Goal: Information Seeking & Learning: Learn about a topic

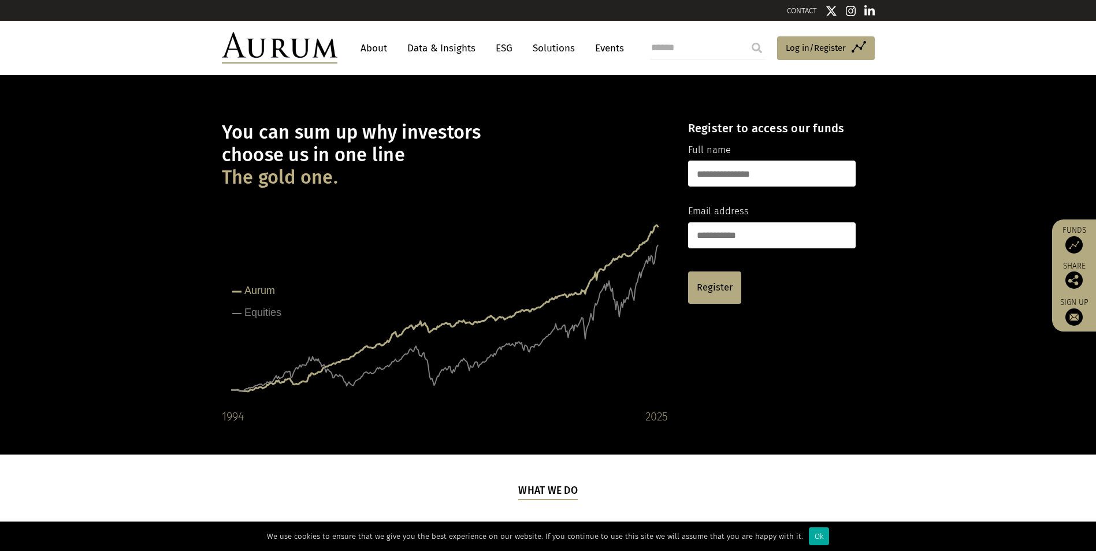
click at [375, 40] on link "About" at bounding box center [374, 48] width 38 height 21
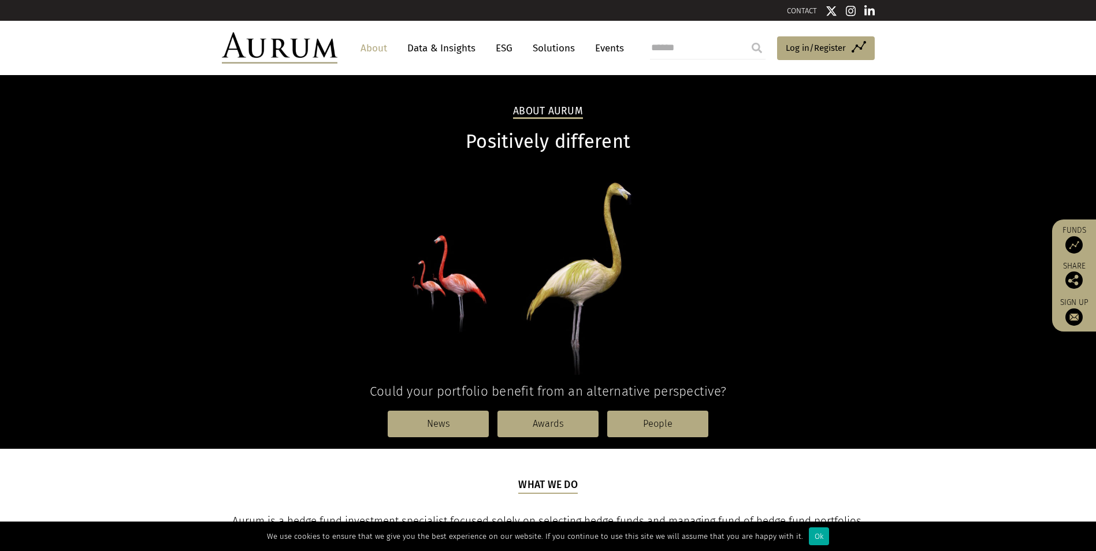
click at [555, 51] on link "Solutions" at bounding box center [554, 48] width 54 height 21
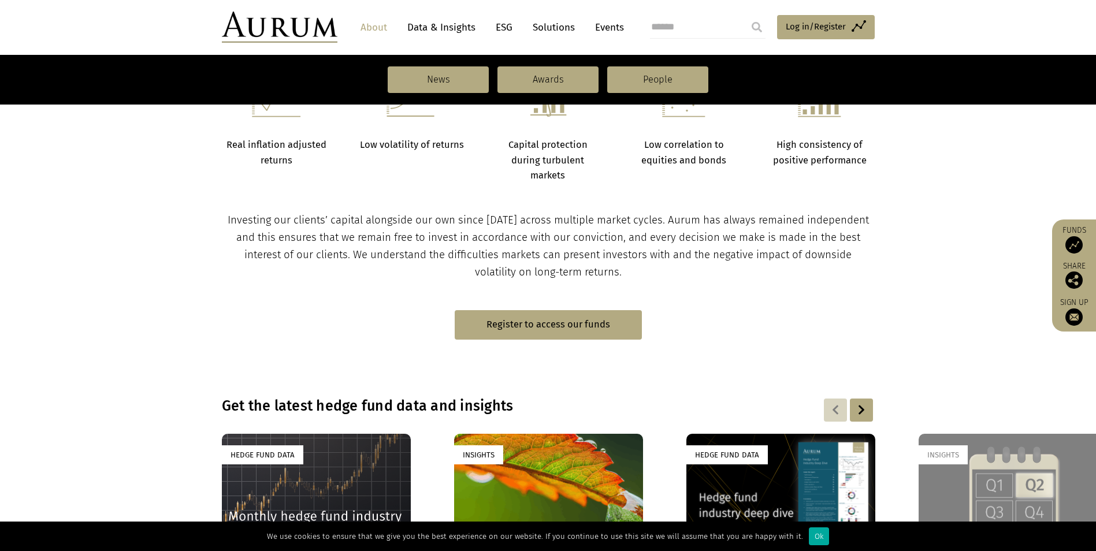
scroll to position [538, 0]
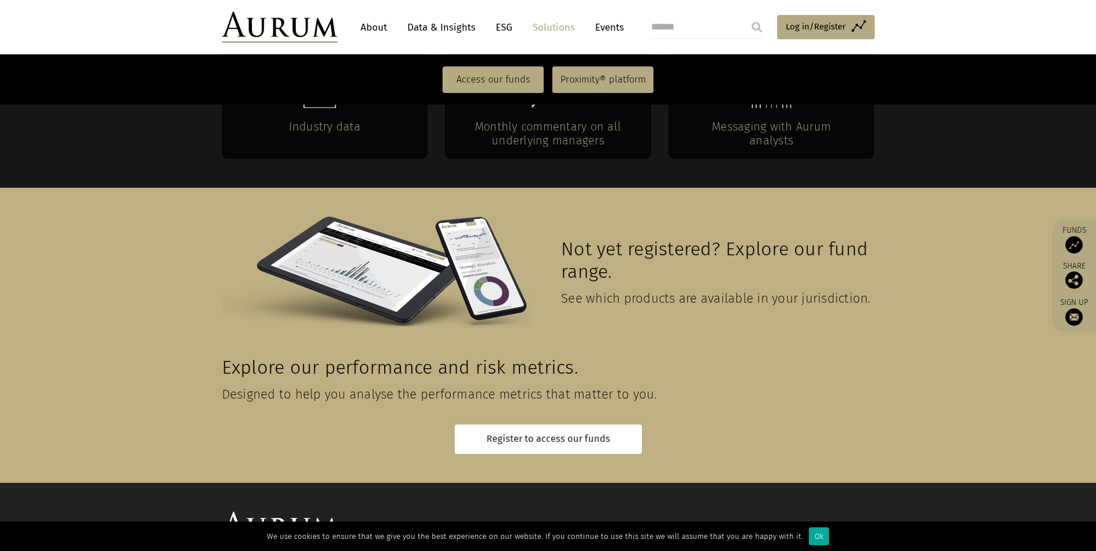
scroll to position [2510, 0]
